Goal: Check status

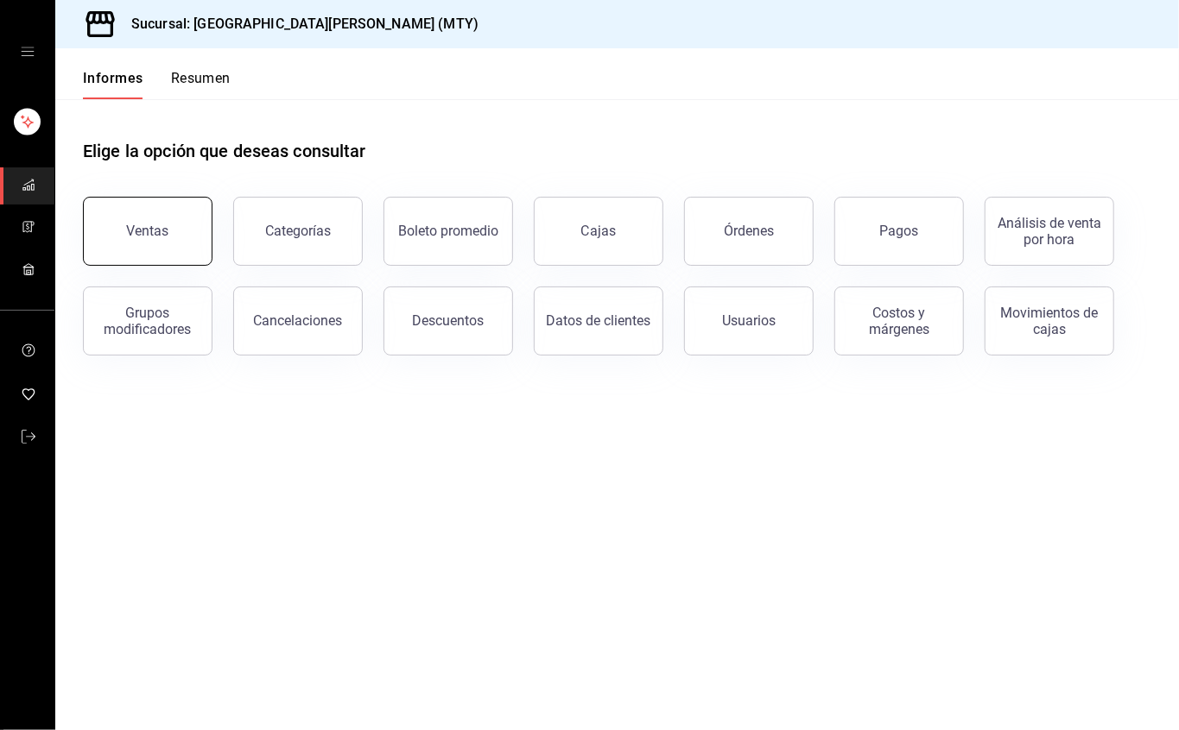
click at [143, 212] on button "Ventas" at bounding box center [148, 231] width 130 height 69
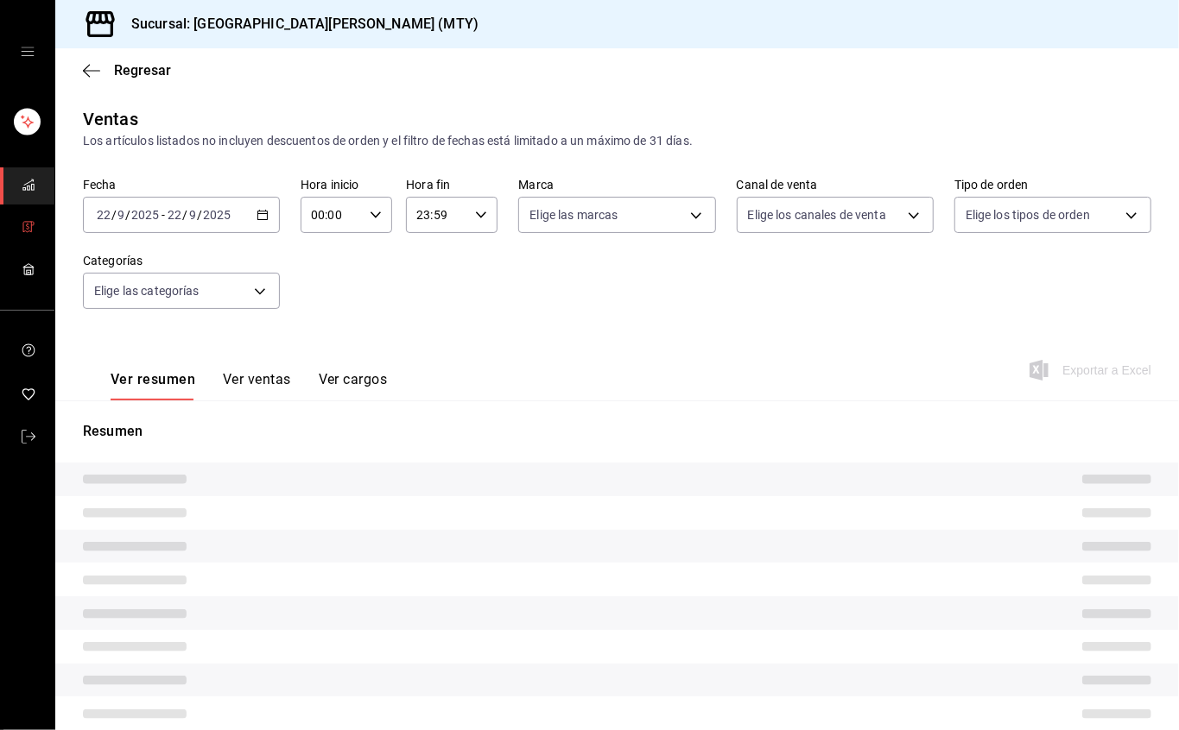
click at [473, 207] on div "23:59 Hora fin" at bounding box center [452, 215] width 92 height 36
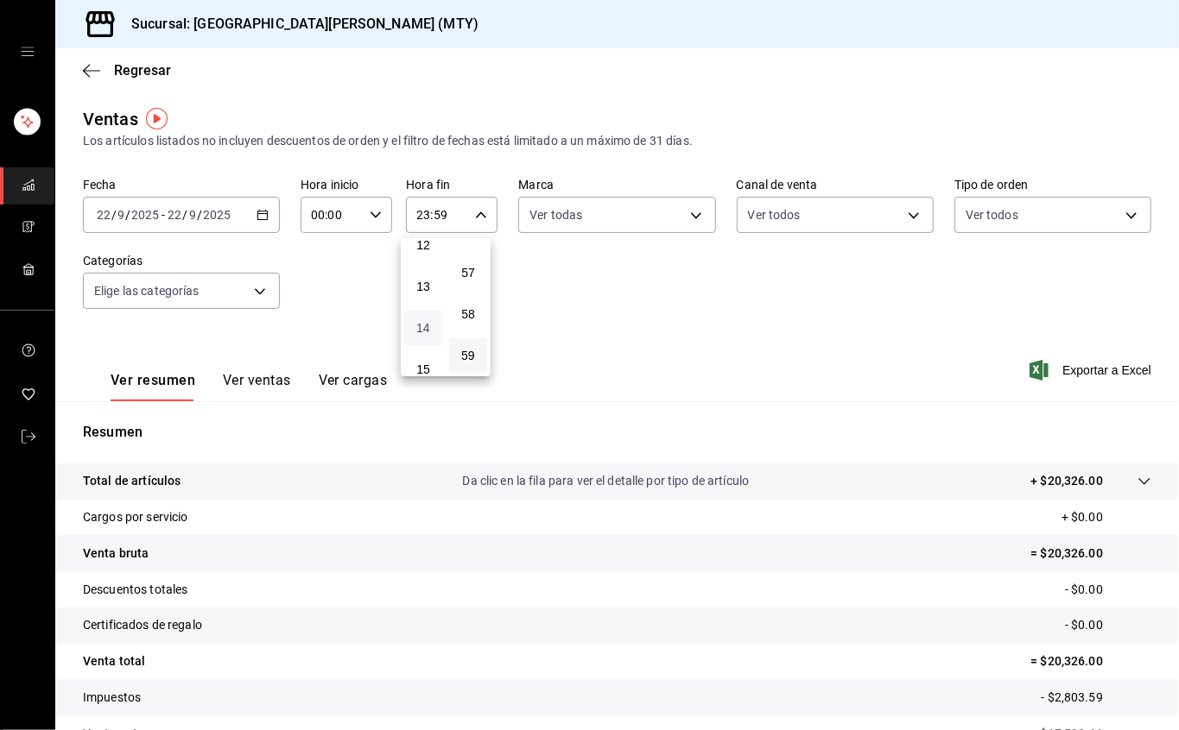
scroll to position [626, 0]
click at [423, 328] on button "17" at bounding box center [423, 337] width 38 height 35
type input "17:59"
click at [629, 314] on div at bounding box center [589, 365] width 1179 height 730
